Goal: Find contact information: Find contact information

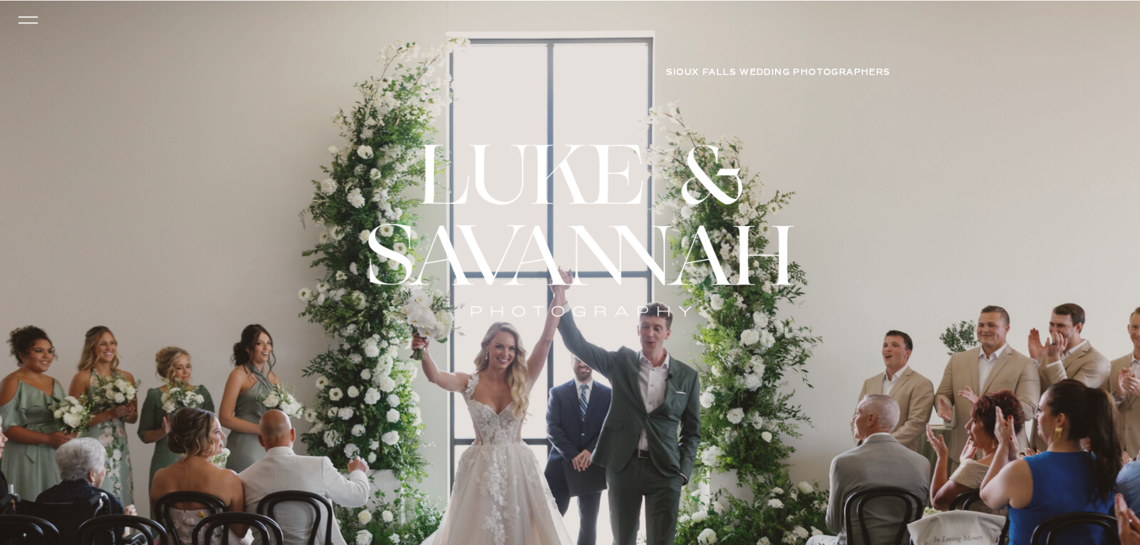
click at [23, 23] on icon at bounding box center [28, 23] width 20 height 1
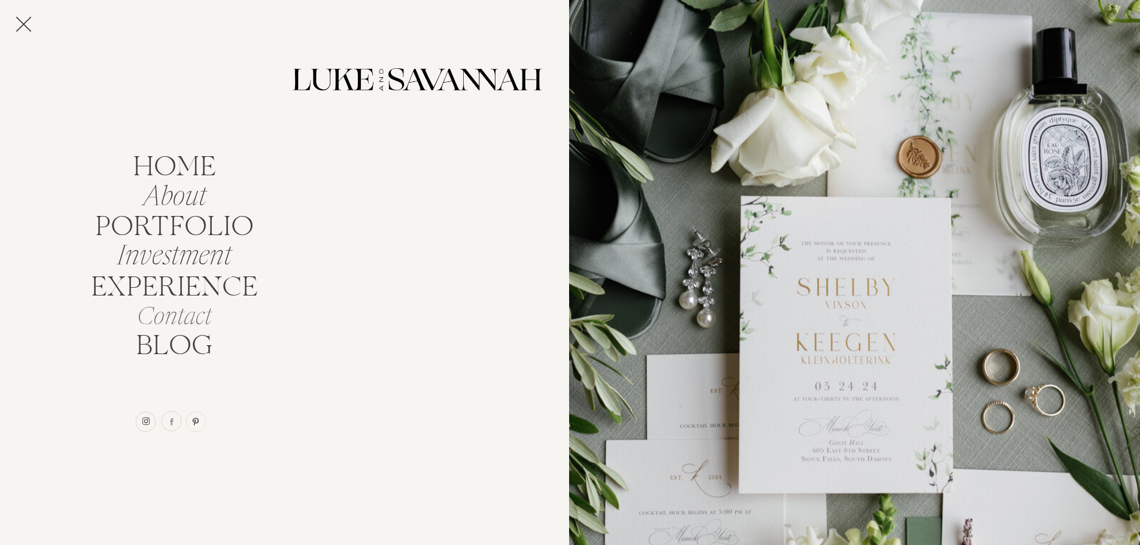
click at [200, 319] on nav "Contact" at bounding box center [174, 314] width 143 height 23
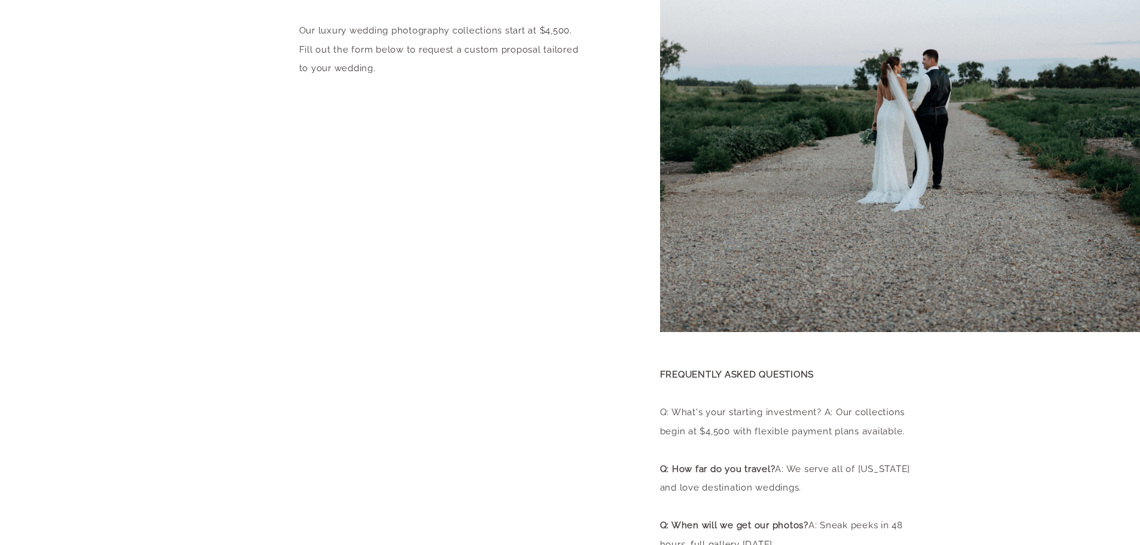
scroll to position [239, 0]
